Goal: Find specific page/section: Find specific page/section

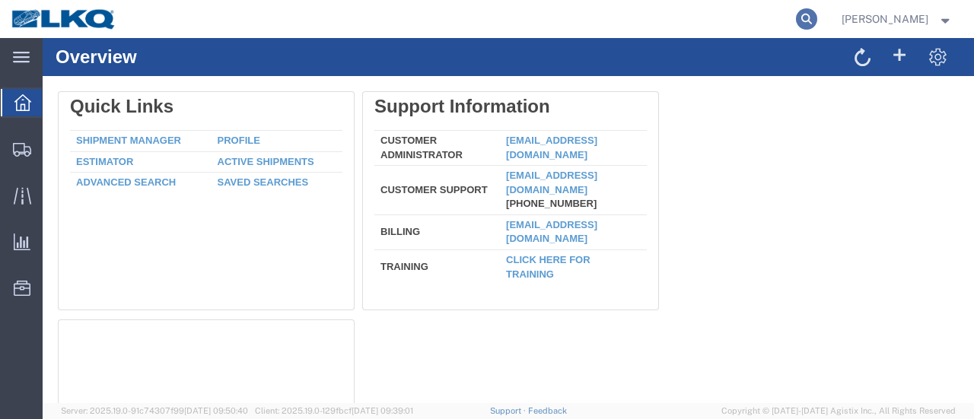
click at [817, 12] on icon at bounding box center [806, 18] width 21 height 21
type input "56481835"
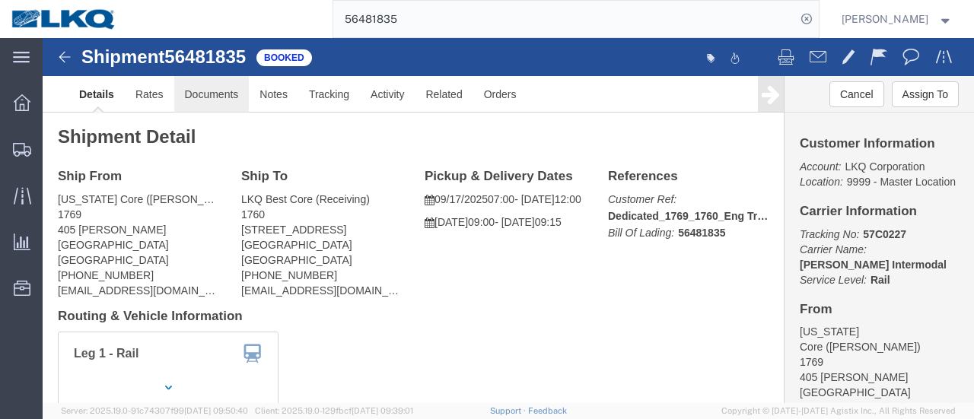
click link "Documents"
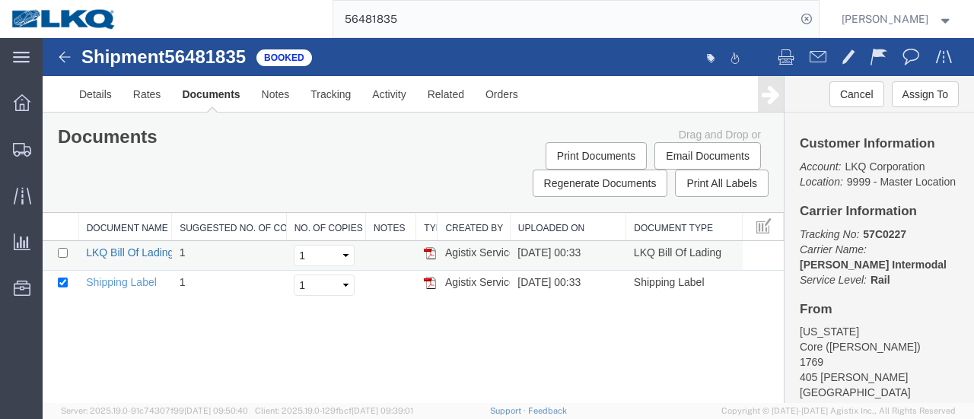
click at [123, 253] on link "LKQ Bill Of Lading" at bounding box center [129, 252] width 87 height 12
